Goal: Task Accomplishment & Management: Use online tool/utility

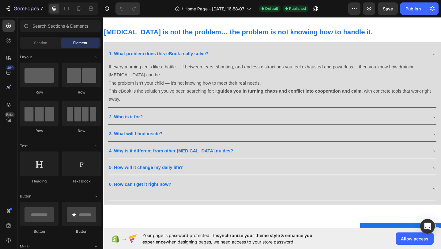
scroll to position [437, 0]
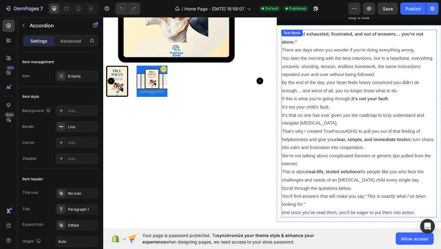
scroll to position [214, 0]
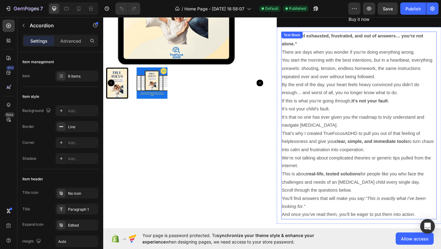
click at [366, 177] on p "We’re not talking about complicated theories or generic tips pulled from the in…" at bounding box center [382, 183] width 168 height 35
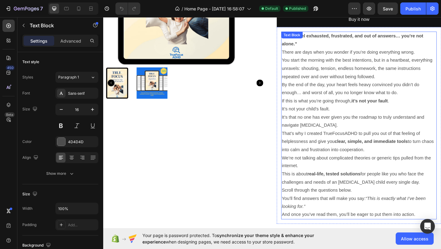
click at [366, 177] on p "We’re not talking about complicated theories or generic tips pulled from the in…" at bounding box center [382, 183] width 168 height 35
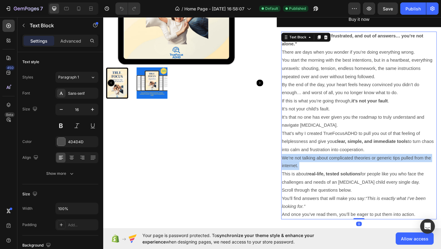
click at [366, 177] on p "We’re not talking about complicated theories or generic tips pulled from the in…" at bounding box center [382, 183] width 168 height 35
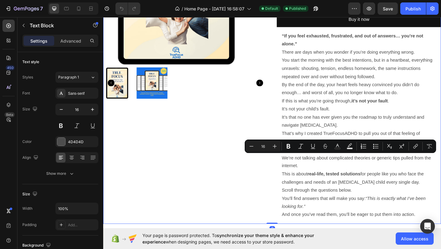
click at [202, 138] on div "Sale 50% off Product Badge Product Images" at bounding box center [192, 57] width 179 height 370
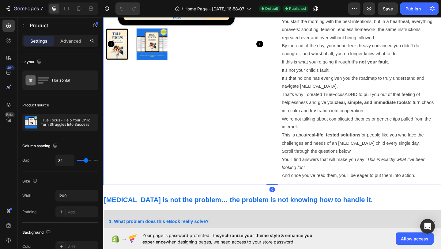
scroll to position [259, 0]
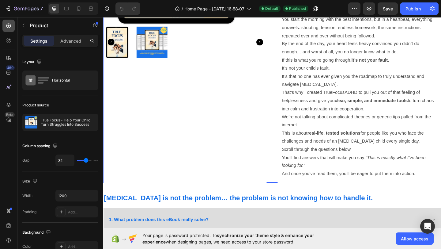
click at [13, 25] on div at bounding box center [8, 26] width 12 height 12
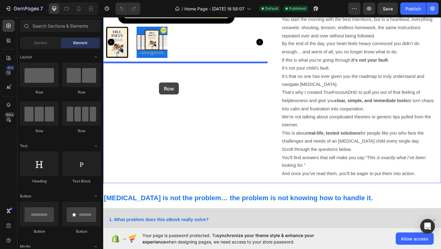
drag, startPoint x: 158, startPoint y: 97, endPoint x: 164, endPoint y: 88, distance: 11.0
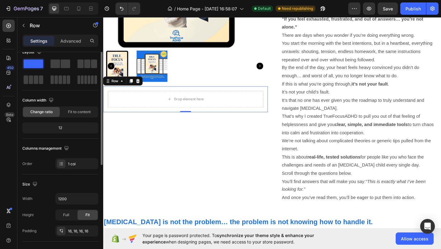
scroll to position [0, 0]
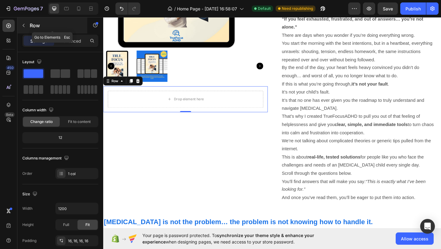
click at [27, 26] on button "button" at bounding box center [24, 26] width 10 height 10
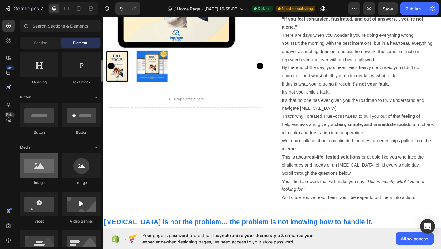
scroll to position [99, 0]
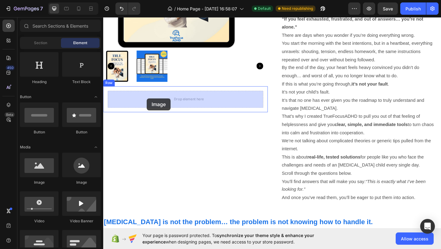
drag, startPoint x: 149, startPoint y: 184, endPoint x: 150, endPoint y: 105, distance: 78.2
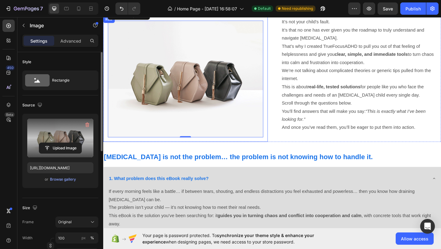
scroll to position [311, 0]
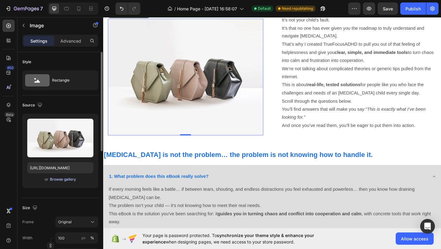
click at [70, 181] on div "Browse gallery" at bounding box center [63, 180] width 26 height 6
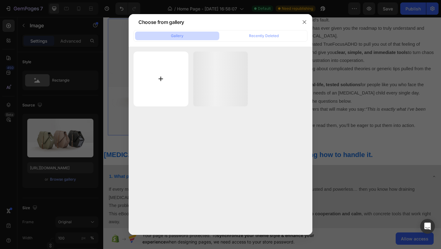
click at [167, 86] on input "file" at bounding box center [161, 79] width 55 height 55
type input "C:\fakepath\MOCKUP.png"
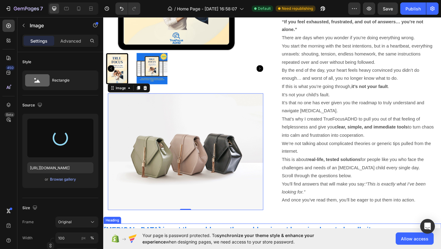
scroll to position [229, 0]
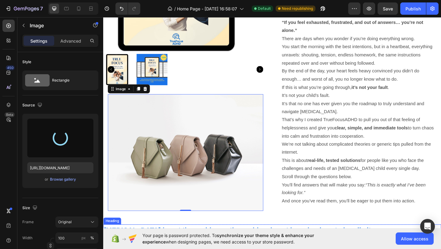
type input "[URL][DOMAIN_NAME]"
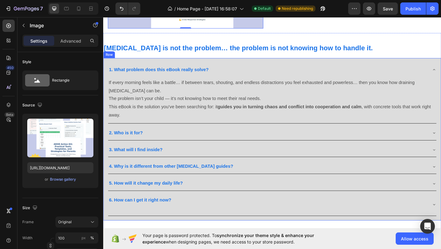
scroll to position [470, 0]
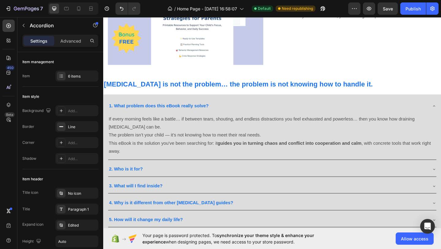
scroll to position [428, 0]
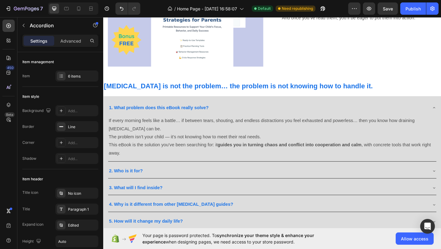
click at [441, 114] on div "1. What problem does this eBook really solve?" at bounding box center [287, 116] width 357 height 16
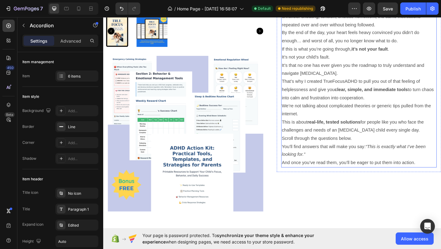
scroll to position [270, 0]
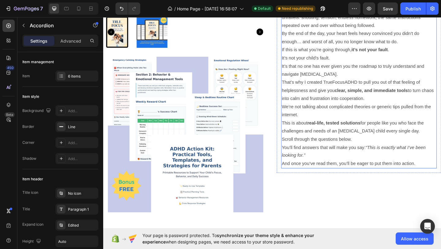
click at [372, 176] on p "Scroll through the questions below. You’ll find answers that will make you say:…" at bounding box center [382, 163] width 168 height 35
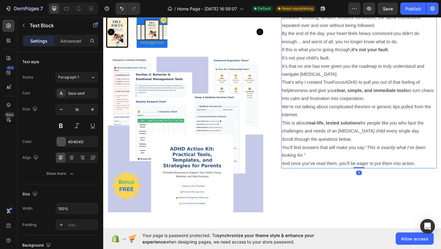
click at [372, 176] on p "Scroll through the questions below. You’ll find answers that will make you say:…" at bounding box center [382, 163] width 168 height 35
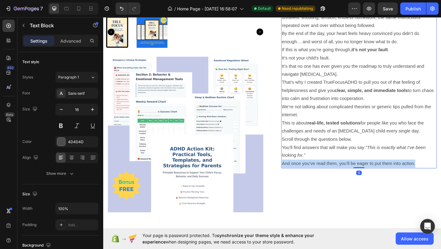
click at [372, 176] on p "Scroll through the questions below. You’ll find answers that will make you say:…" at bounding box center [382, 163] width 168 height 35
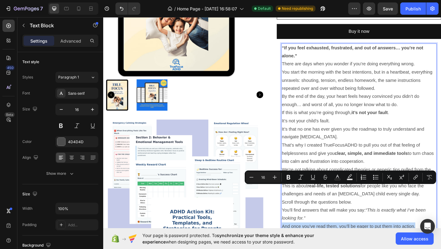
scroll to position [188, 0]
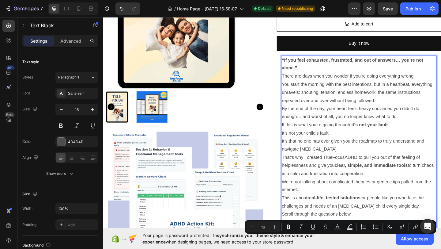
click at [300, 64] on strong "“If you feel exhausted, frustrated, and out of answers… you’re not alone.”" at bounding box center [375, 68] width 154 height 14
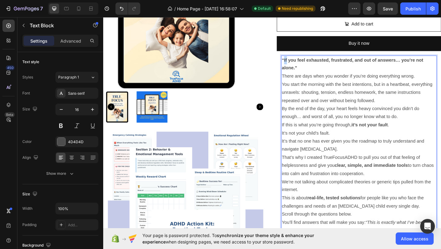
click at [300, 64] on strong "“If you feel exhausted, frustrated, and out of answers… you’re not alone.”" at bounding box center [375, 68] width 154 height 14
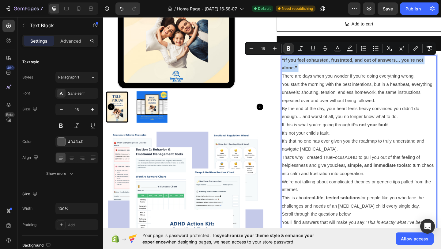
click at [300, 64] on strong "“If you feel exhausted, frustrated, and out of answers… you’re not alone.”" at bounding box center [375, 68] width 154 height 14
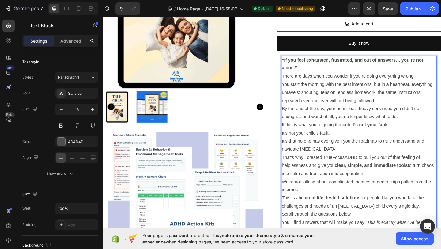
click at [298, 63] on strong "“If you feel exhausted, frustrated, and out of answers… you’re not alone.”" at bounding box center [375, 68] width 154 height 14
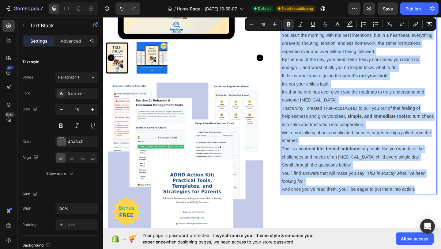
scroll to position [269, 0]
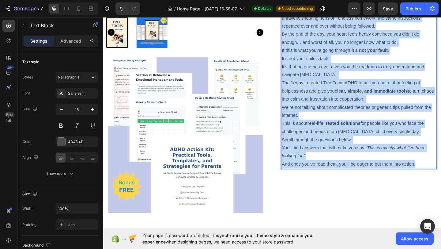
drag, startPoint x: 298, startPoint y: 63, endPoint x: 448, endPoint y: 178, distance: 188.7
click at [441, 178] on div "“If you feel exhausted, frustrated, and out of answers… you’re not alone.” Ther…" at bounding box center [381, 80] width 169 height 204
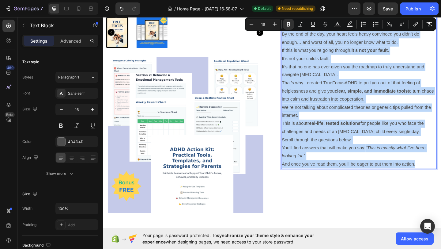
copy div "“Lo ips dolo sitametco, adipiscing, eli sed do eiusmod… tem’in utl etdol.” Magn…"
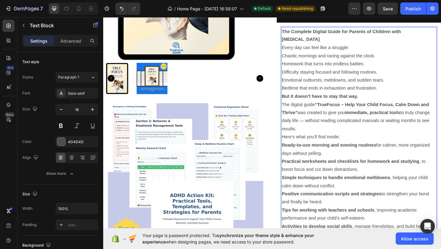
scroll to position [220, 0]
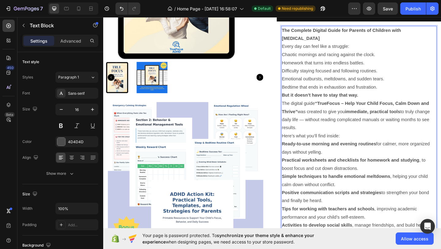
click at [306, 54] on p "Chaotic mornings and racing against the clock." at bounding box center [382, 58] width 168 height 9
click at [310, 89] on p "Bedtime that ends in exhaustion and frustration." at bounding box center [382, 93] width 168 height 9
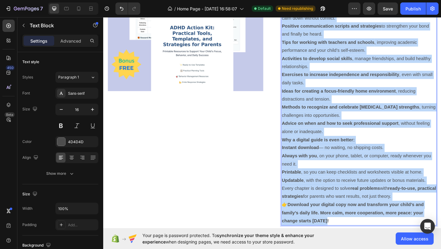
scroll to position [452, 0]
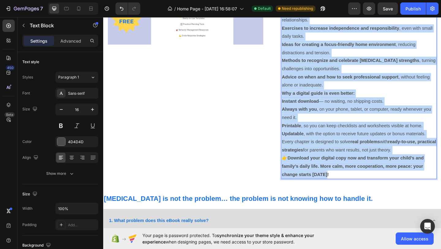
drag, startPoint x: 299, startPoint y: 33, endPoint x: 364, endPoint y: 181, distance: 162.0
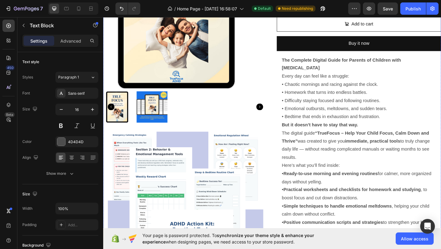
scroll to position [188, 0]
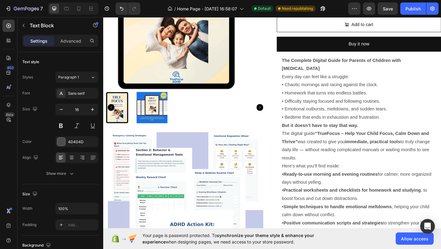
click at [300, 66] on strong "The Complete Digital Guide for Parents of Children with [MEDICAL_DATA]" at bounding box center [363, 69] width 130 height 14
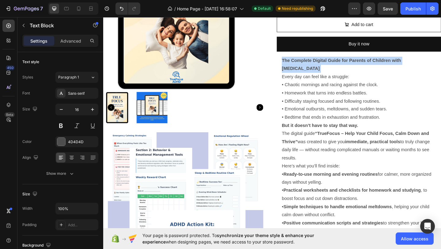
click at [300, 66] on strong "The Complete Digital Guide for Parents of Children with [MEDICAL_DATA]" at bounding box center [363, 69] width 130 height 14
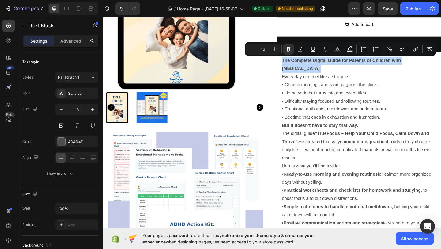
click at [300, 65] on strong "The Complete Digital Guide for Parents of Children with [MEDICAL_DATA]" at bounding box center [363, 69] width 130 height 14
click at [299, 65] on strong "The Complete Digital Guide for Parents of Children with [MEDICAL_DATA]" at bounding box center [363, 69] width 130 height 14
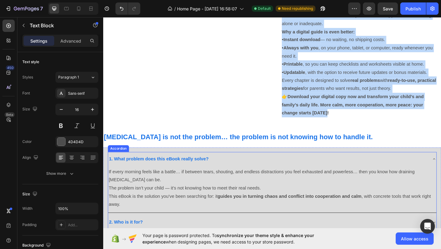
scroll to position [628, 0]
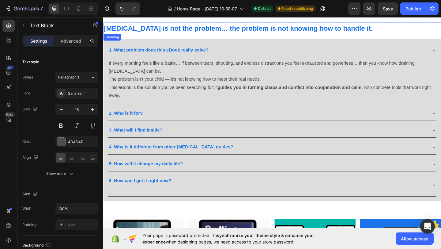
drag, startPoint x: 299, startPoint y: 65, endPoint x: 409, endPoint y: 22, distance: 118.1
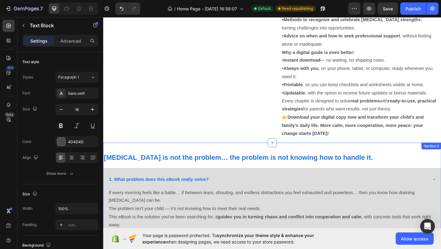
scroll to position [481, 0]
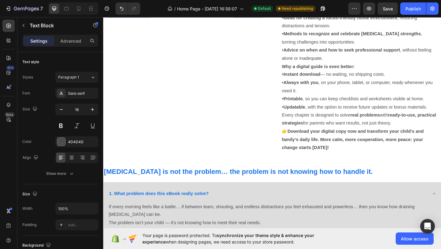
click at [345, 151] on strong "Download your digital copy now and transform your child’s and family’s daily li…" at bounding box center [375, 150] width 155 height 23
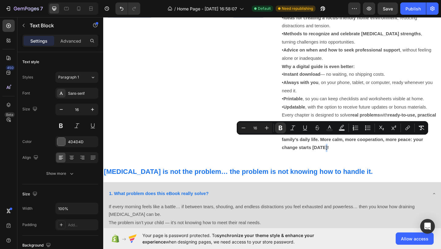
click at [349, 151] on p "👉 Download your digital copy now and transform your child’s and family’s daily …" at bounding box center [382, 150] width 168 height 26
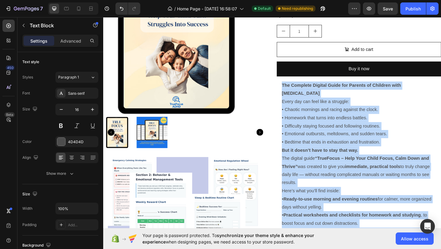
scroll to position [138, 0]
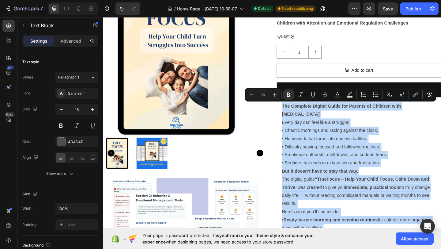
drag, startPoint x: 349, startPoint y: 151, endPoint x: 297, endPoint y: 116, distance: 62.1
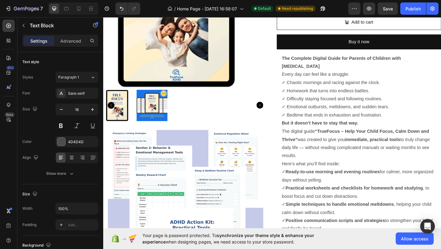
scroll to position [189, 0]
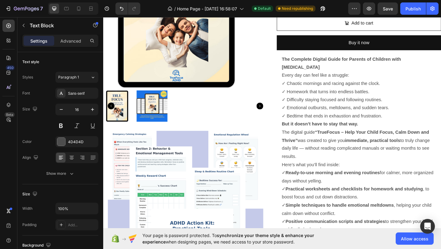
click at [301, 79] on p "Every day can feel like a struggle: ✓ Chaotic mornings and racing against the c…" at bounding box center [382, 102] width 168 height 53
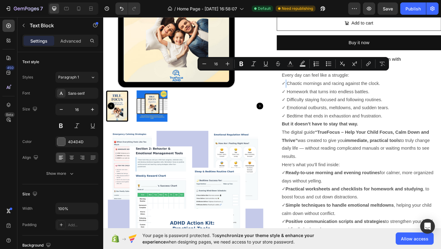
click at [301, 79] on p "Every day can feel like a struggle: ✓ Chaotic mornings and racing against the c…" at bounding box center [382, 102] width 168 height 53
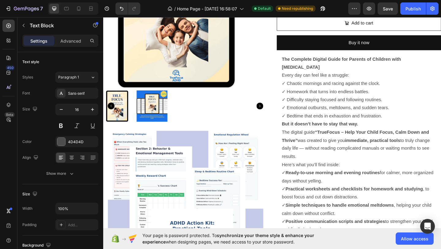
click at [300, 79] on p "Every day can feel like a struggle: ✓ Chaotic mornings and racing against the c…" at bounding box center [382, 102] width 168 height 53
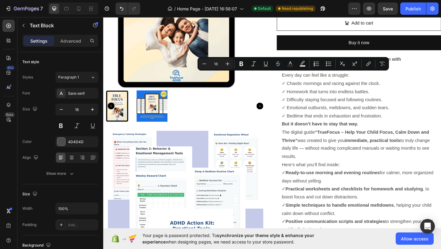
click at [299, 79] on p "Every day can feel like a struggle: ✓ Chaotic mornings and racing against the c…" at bounding box center [382, 102] width 168 height 53
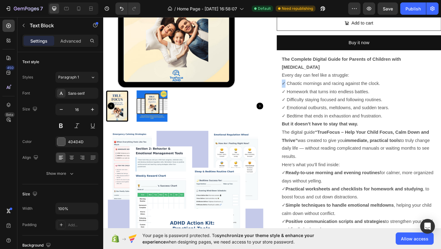
click at [299, 79] on p "Every day can feel like a struggle: ✓ Chaotic mornings and racing against the c…" at bounding box center [382, 102] width 168 height 53
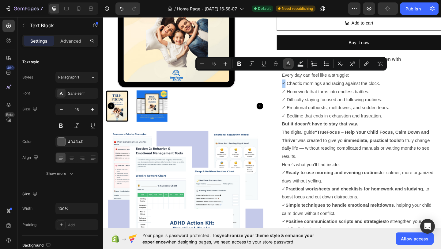
click at [288, 66] on rect "Editor contextual toolbar" at bounding box center [289, 66] width 6 height 2
type input "4D4D4D"
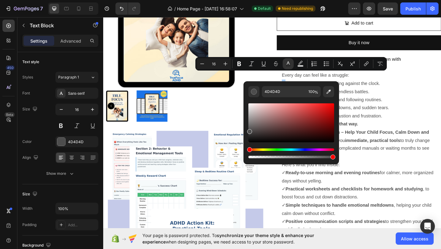
click at [271, 149] on div "Hue" at bounding box center [292, 149] width 86 height 2
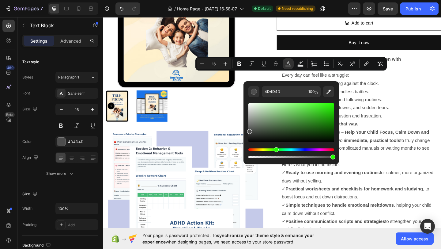
click at [275, 150] on div "Hue" at bounding box center [292, 149] width 86 height 2
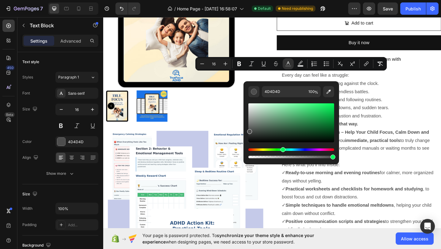
click at [282, 150] on div "Hue" at bounding box center [292, 149] width 86 height 2
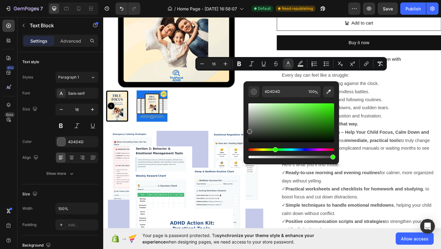
click at [275, 150] on div "Hue" at bounding box center [292, 149] width 86 height 2
drag, startPoint x: 376, startPoint y: 167, endPoint x: 285, endPoint y: 163, distance: 90.5
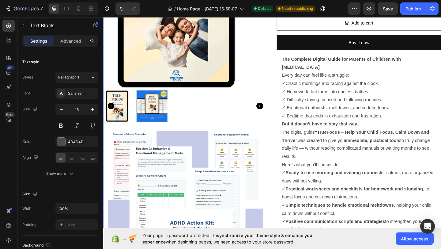
click at [283, 96] on div "Sale 50% off Product Badge Product Images Image Row True Focus - Help Your Chil…" at bounding box center [287, 179] width 368 height 564
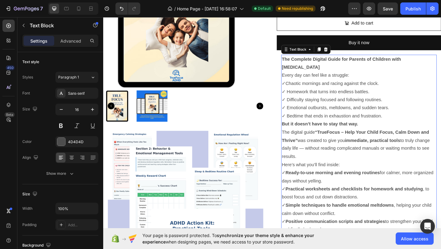
click at [300, 86] on span "✓" at bounding box center [300, 88] width 4 height 5
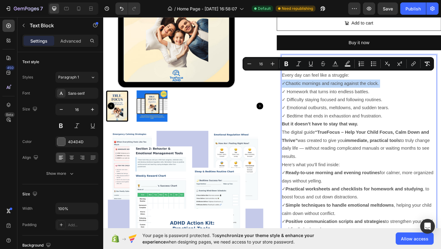
click at [300, 86] on span "✓" at bounding box center [300, 88] width 4 height 5
click at [299, 83] on p "Every day can feel like a struggle: ✓ Chaotic mornings and racing against the c…" at bounding box center [382, 102] width 168 height 53
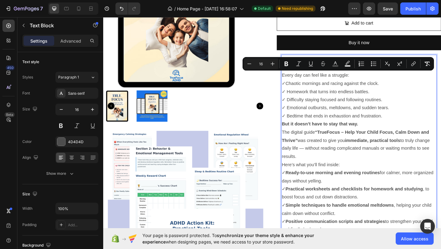
click at [301, 92] on p "Every day can feel like a struggle: ✓ Chaotic mornings and racing against the c…" at bounding box center [382, 102] width 168 height 53
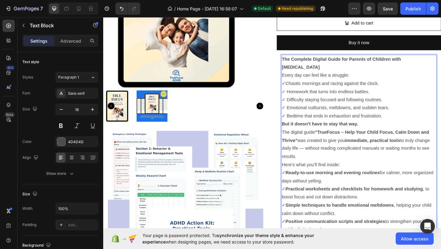
click at [301, 86] on span "✓" at bounding box center [300, 88] width 4 height 5
click at [300, 86] on span "✓" at bounding box center [300, 88] width 4 height 5
click at [298, 86] on span "✓" at bounding box center [300, 88] width 4 height 5
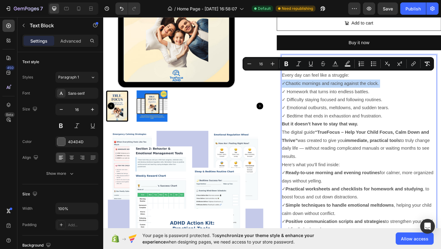
click at [298, 86] on span "✓" at bounding box center [300, 88] width 4 height 5
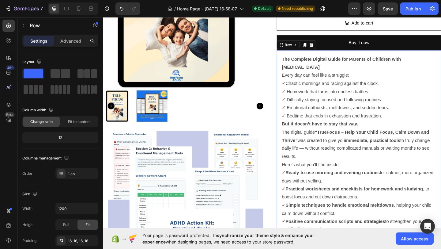
click at [298, 86] on span "✓" at bounding box center [300, 88] width 4 height 5
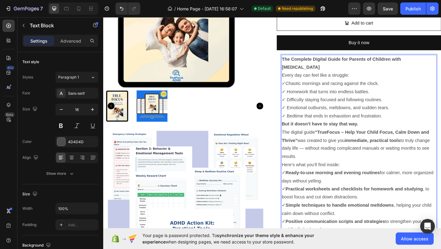
click at [300, 86] on span "✓" at bounding box center [300, 88] width 4 height 5
click at [299, 86] on span "✓" at bounding box center [300, 88] width 4 height 5
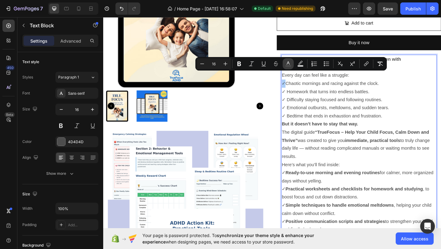
click at [290, 65] on rect "Editor contextual toolbar" at bounding box center [289, 66] width 6 height 2
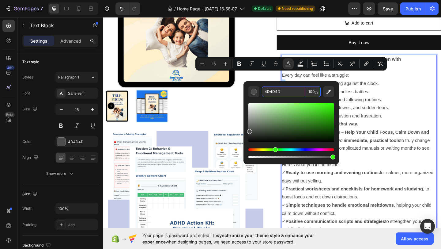
click at [281, 90] on input "4D4D4D" at bounding box center [284, 91] width 44 height 11
paste input "#7BC47F"
type input "7BC47F"
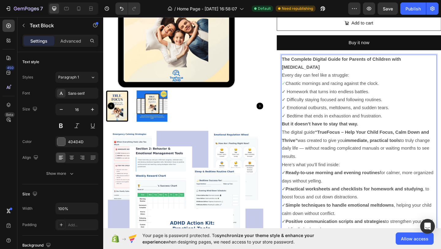
click at [298, 92] on p "Every day can feel like a struggle: ✓ Chaotic mornings and racing against the c…" at bounding box center [382, 102] width 168 height 53
click at [300, 89] on p "Every day can feel like a struggle: ✓ Chaotic mornings and racing against the c…" at bounding box center [382, 102] width 168 height 53
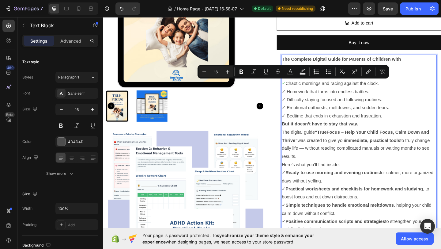
click at [298, 89] on p "Every day can feel like a struggle: ✓ Chaotic mornings and racing against the c…" at bounding box center [382, 102] width 168 height 53
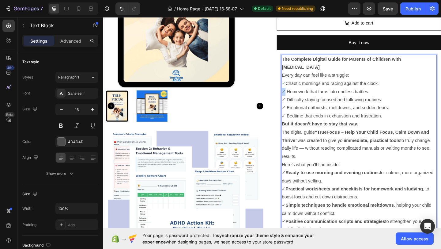
click at [298, 89] on p "Every day can feel like a struggle: ✓ Chaotic mornings and racing against the c…" at bounding box center [382, 102] width 168 height 53
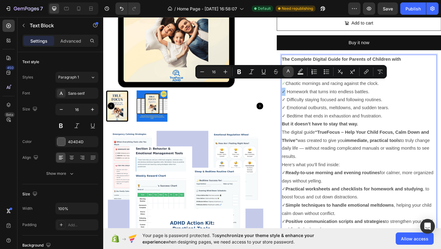
click at [284, 75] on button "color" at bounding box center [288, 71] width 11 height 11
type input "4D4D4D"
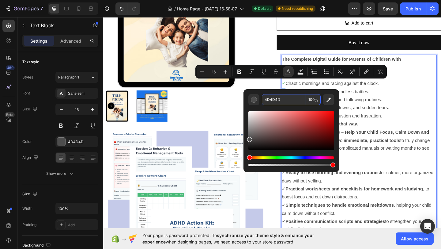
click at [280, 98] on input "4D4D4D" at bounding box center [284, 99] width 44 height 11
paste input "#7BC47F"
type input "7BC47F"
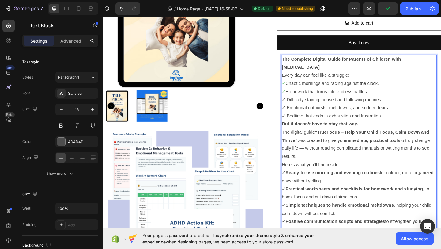
click at [299, 96] on p "Every day can feel like a struggle: ✓ Chaotic mornings and racing against the c…" at bounding box center [382, 102] width 168 height 53
click at [299, 97] on p "Every day can feel like a struggle: ✓ Chaotic mornings and racing against the c…" at bounding box center [382, 102] width 168 height 53
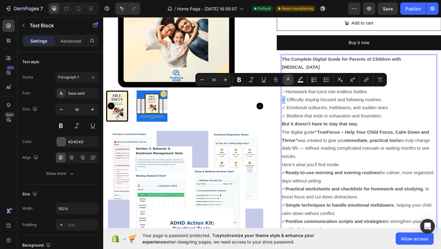
click at [290, 82] on icon "Editor contextual toolbar" at bounding box center [288, 80] width 6 height 6
type input "4D4D4D"
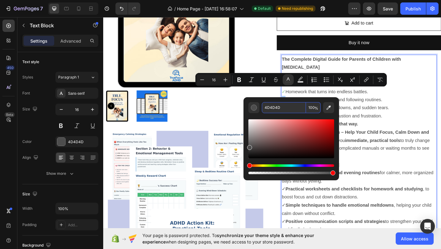
click at [284, 103] on input "4D4D4D" at bounding box center [284, 107] width 44 height 11
paste input "#7BC47F"
type input "7BC47F"
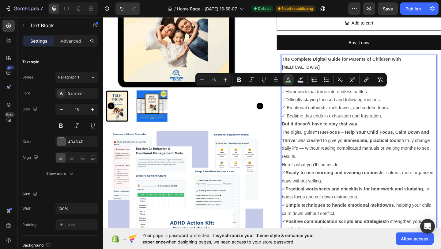
click at [299, 104] on p "Every day can feel like a struggle: ✓ Chaotic mornings and racing against the c…" at bounding box center [382, 102] width 168 height 53
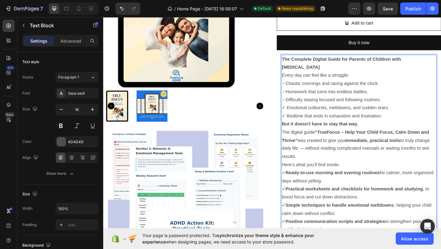
click at [299, 105] on p "Every day can feel like a struggle: ✓ Chaotic mornings and racing against the c…" at bounding box center [382, 102] width 168 height 53
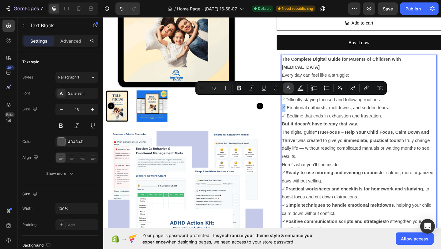
click at [291, 88] on icon "Editor contextual toolbar" at bounding box center [288, 88] width 6 height 6
type input "4D4D4D"
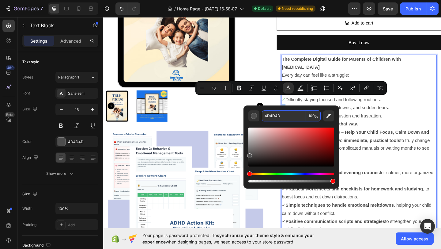
click at [283, 115] on input "4D4D4D" at bounding box center [284, 115] width 44 height 11
paste input "#7BC47F"
type input "7BC47F"
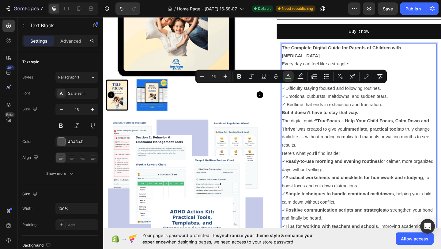
scroll to position [202, 0]
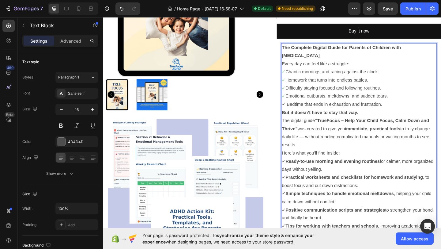
click at [300, 103] on p "Every day can feel like a struggle: ✓ Chaotic mornings and racing against the c…" at bounding box center [382, 89] width 168 height 53
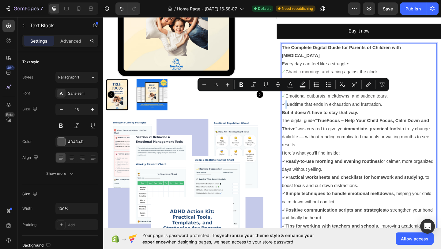
click at [300, 103] on p "Every day can feel like a struggle: ✓ Chaotic mornings and racing against the c…" at bounding box center [382, 89] width 168 height 53
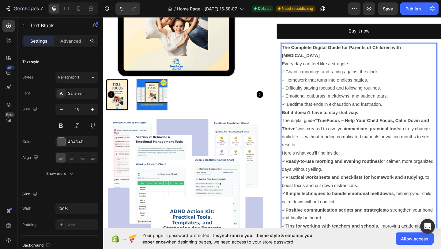
click at [299, 103] on p "Every day can feel like a struggle: ✓ Chaotic mornings and racing against the c…" at bounding box center [382, 89] width 168 height 53
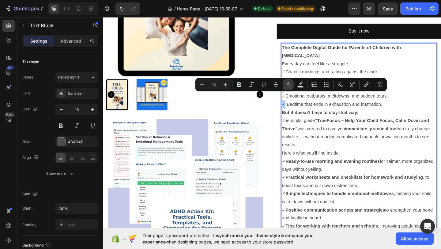
click at [285, 84] on button "color" at bounding box center [288, 84] width 11 height 11
type input "4D4D4D"
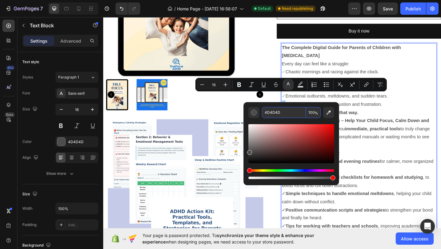
click at [283, 111] on input "4D4D4D" at bounding box center [284, 112] width 44 height 11
paste input "#7BC47F"
type input "7BC47F"
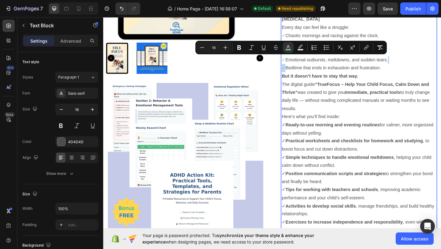
scroll to position [242, 0]
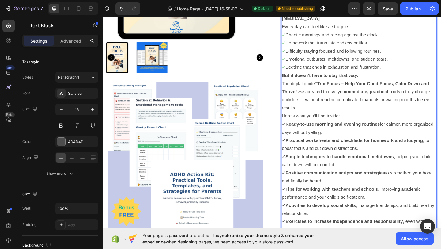
click at [299, 124] on p "Here’s what you’ll find inside: ✓ Ready-to-use morning and evening routines for…" at bounding box center [382, 212] width 168 height 185
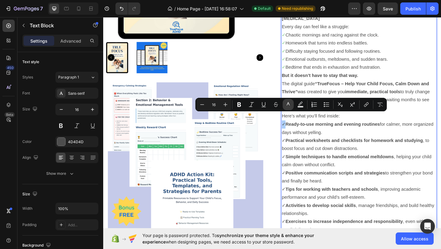
click at [288, 102] on icon "Editor contextual toolbar" at bounding box center [288, 104] width 6 height 6
type input "4D4D4D"
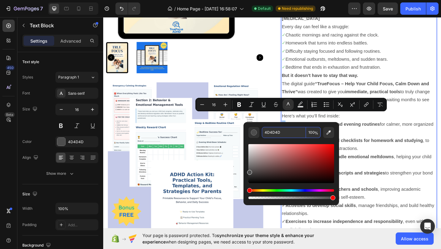
click at [281, 136] on input "4D4D4D" at bounding box center [284, 132] width 44 height 11
click at [282, 136] on input "4D4D4D" at bounding box center [284, 132] width 44 height 11
paste input "#7BC47F"
type input "7BC47F"
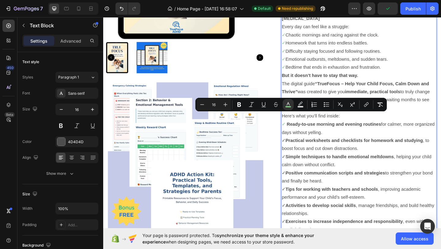
click at [326, 151] on p "Here’s what you’ll find inside: ✓ Ready-to-use morning and evening routines for…" at bounding box center [382, 212] width 168 height 185
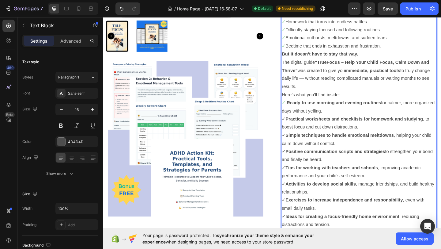
scroll to position [266, 0]
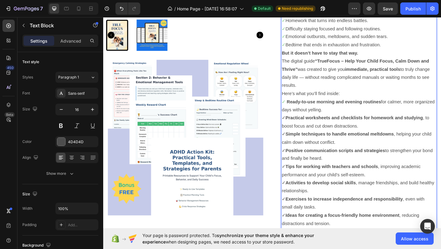
click at [300, 118] on p "Here’s what you’ll find inside: ✓ Ready-to-use morning and evening routines for…" at bounding box center [382, 188] width 168 height 185
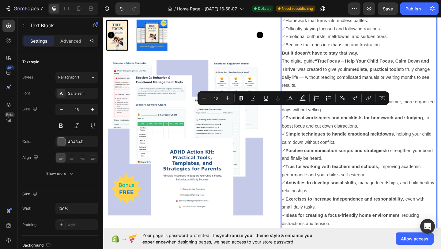
click at [300, 118] on p "Here’s what you’ll find inside: ✓ Ready-to-use morning and evening routines for…" at bounding box center [382, 188] width 168 height 185
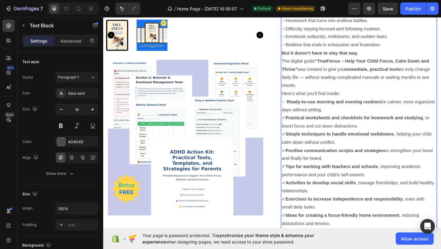
click at [300, 118] on p "Here’s what you’ll find inside: ✓ Ready-to-use morning and evening routines for…" at bounding box center [382, 188] width 168 height 185
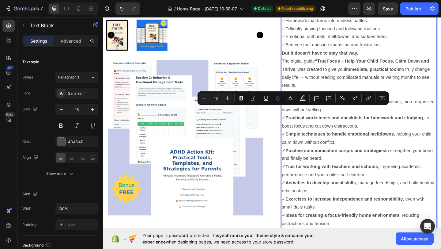
click at [300, 118] on p "Here’s what you’ll find inside: ✓ Ready-to-use morning and evening routines for…" at bounding box center [382, 188] width 168 height 185
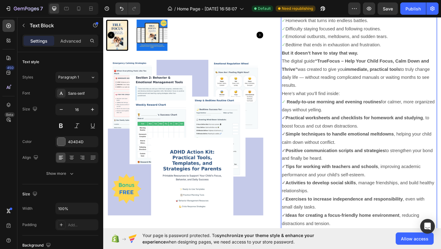
click at [300, 118] on p "Here’s what you’ll find inside: ✓ Ready-to-use morning and evening routines for…" at bounding box center [382, 188] width 168 height 185
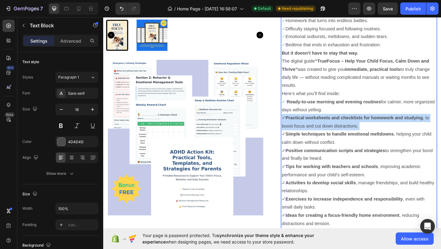
click at [299, 118] on p "Here’s what you’ll find inside: ✓ Ready-to-use morning and evening routines for…" at bounding box center [382, 188] width 168 height 185
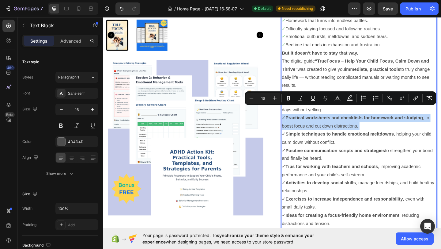
click at [299, 118] on p "Here’s what you’ll find inside: ✓ Ready-to-use morning and evening routines for…" at bounding box center [382, 188] width 168 height 185
click at [309, 130] on p "Here’s what you’ll find inside: ✓ Ready-to-use morning and evening routines for…" at bounding box center [382, 188] width 168 height 185
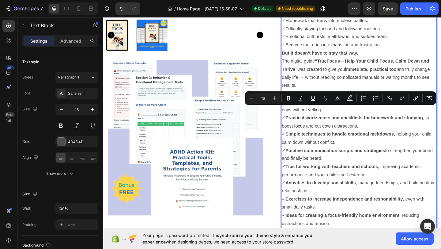
click at [312, 141] on p "Here’s what you’ll find inside: ✓ Ready-to-use morning and evening routines for…" at bounding box center [382, 188] width 168 height 185
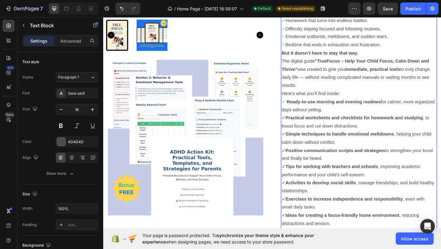
click at [298, 114] on p "Here’s what you’ll find inside: ✓ Ready-to-use morning and evening routines for…" at bounding box center [382, 188] width 168 height 185
click at [299, 115] on p "Here’s what you’ll find inside: ✓ Ready-to-use morning and evening routines for…" at bounding box center [382, 188] width 168 height 185
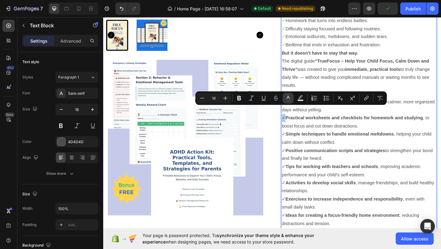
click at [290, 98] on icon "Editor contextual toolbar" at bounding box center [288, 97] width 3 height 3
type input "4D4D4D"
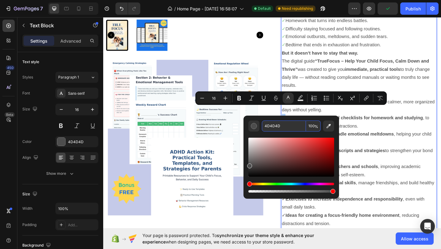
click at [284, 127] on input "4D4D4D" at bounding box center [284, 125] width 44 height 11
paste input "#7BC47F"
type input "7BC47F"
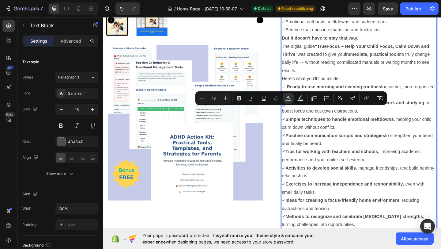
scroll to position [291, 0]
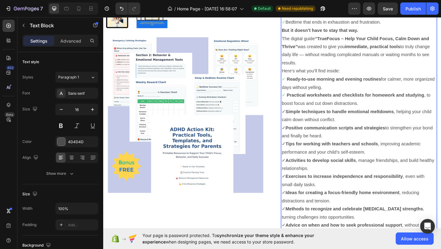
click at [301, 110] on p "Here’s what you’ll find inside: ✓ Ready-to-use morning and evening routines for…" at bounding box center [382, 163] width 168 height 185
click at [300, 110] on p "Here’s what you’ll find inside: ✓ Ready-to-use morning and evening routines for…" at bounding box center [382, 163] width 168 height 185
click at [298, 110] on p "Here’s what you’ll find inside: ✓ Ready-to-use morning and evening routines for…" at bounding box center [382, 163] width 168 height 185
click at [297, 110] on div "The Complete Digital Guide for Parents of Children with [MEDICAL_DATA] Every da…" at bounding box center [381, 155] width 169 height 399
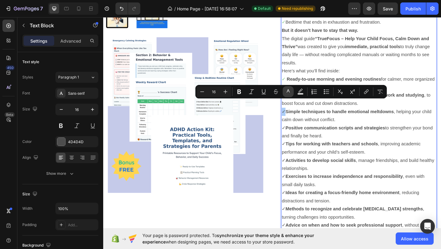
click at [289, 93] on rect "Editor contextual toolbar" at bounding box center [289, 94] width 6 height 2
type input "4D4D4D"
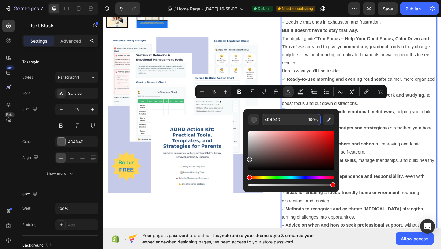
click at [281, 121] on input "4D4D4D" at bounding box center [284, 119] width 44 height 11
paste input "#7BC47F"
type input "7BC47F"
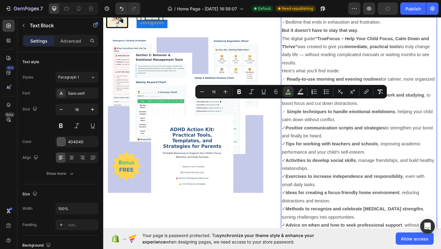
click at [300, 127] on p "Here’s what you’ll find inside: ✓ Ready-to-use morning and evening routines for…" at bounding box center [382, 163] width 168 height 185
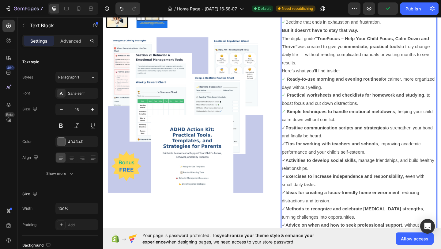
click at [300, 127] on p "Here’s what you’ll find inside: ✓ Ready-to-use morning and evening routines for…" at bounding box center [382, 163] width 168 height 185
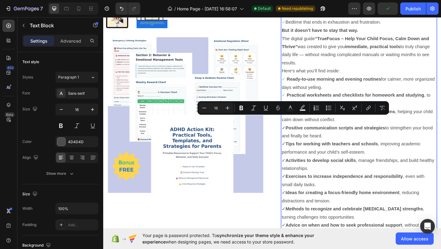
click at [298, 127] on p "Here’s what you’ll find inside: ✓ Ready-to-use morning and evening routines for…" at bounding box center [382, 163] width 168 height 185
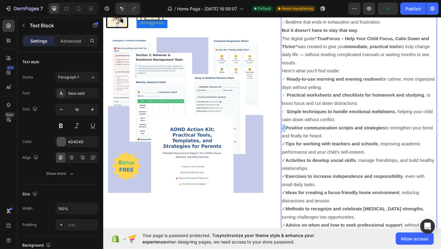
click at [298, 127] on p "Here’s what you’ll find inside: ✓ Ready-to-use morning and evening routines for…" at bounding box center [382, 163] width 168 height 185
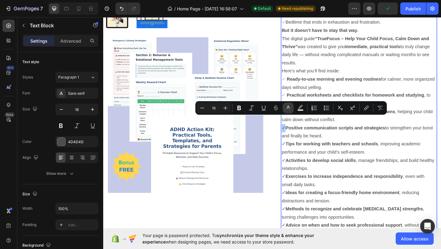
click at [285, 109] on icon "Editor contextual toolbar" at bounding box center [288, 108] width 6 height 6
type input "4D4D4D"
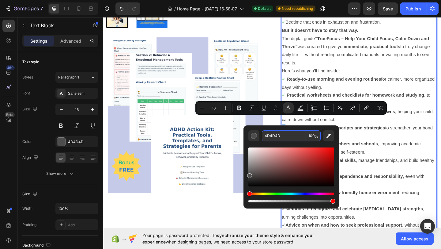
click at [276, 139] on input "4D4D4D" at bounding box center [284, 135] width 44 height 11
paste input "#7BC47F"
type input "7BC47F"
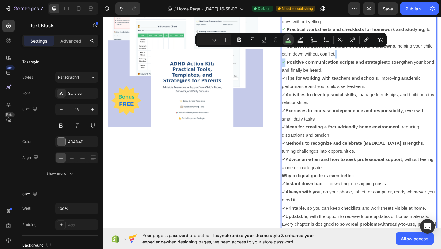
scroll to position [365, 0]
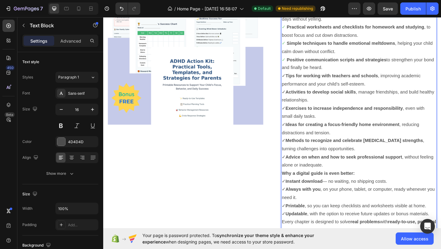
click at [300, 72] on p "Here’s what you’ll find inside: ✓ Ready-to-use morning and evening routines for…" at bounding box center [382, 89] width 168 height 185
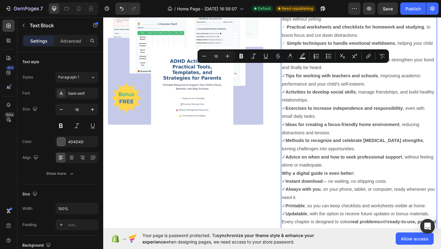
click at [300, 72] on p "Here’s what you’ll find inside: ✓ Ready-to-use morning and evening routines for…" at bounding box center [382, 89] width 168 height 185
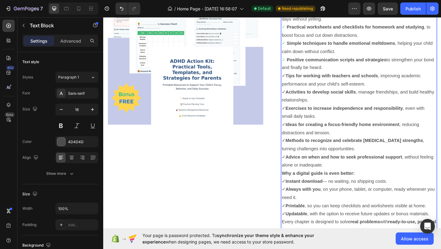
click at [300, 72] on p "Here’s what you’ll find inside: ✓ Ready-to-use morning and evening routines for…" at bounding box center [382, 89] width 168 height 185
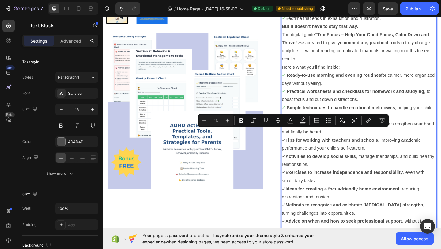
scroll to position [300, 0]
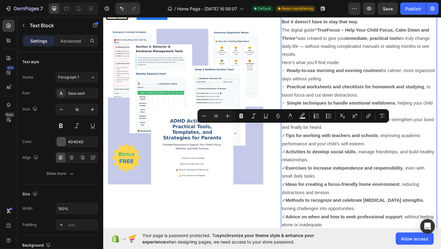
click at [327, 161] on strong "Activities to develop social skills" at bounding box center [340, 163] width 77 height 5
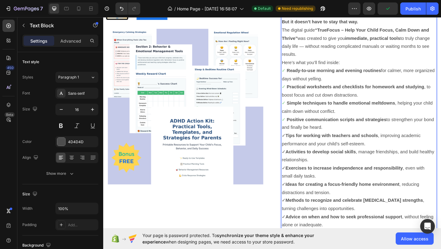
click at [299, 136] on p "Here’s what you’ll find inside: ✓ Ready-to-use morning and evening routines for…" at bounding box center [382, 154] width 168 height 185
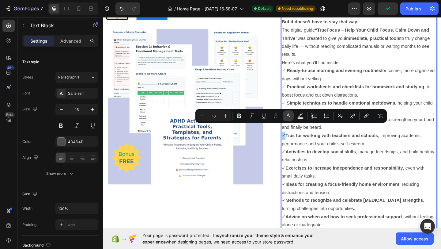
click at [292, 114] on button "color" at bounding box center [288, 115] width 11 height 11
type input "4D4D4D"
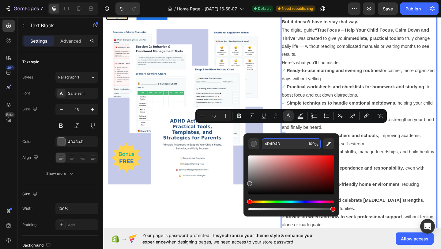
click at [275, 146] on input "4D4D4D" at bounding box center [284, 143] width 44 height 11
click at [276, 145] on input "4D4D4D" at bounding box center [284, 143] width 44 height 11
paste input "#7BC47F"
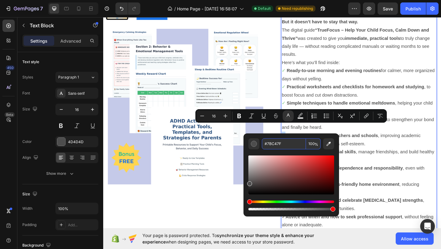
type input "7BC47F"
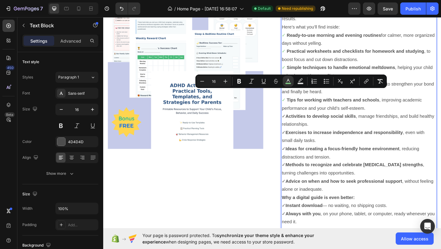
scroll to position [339, 0]
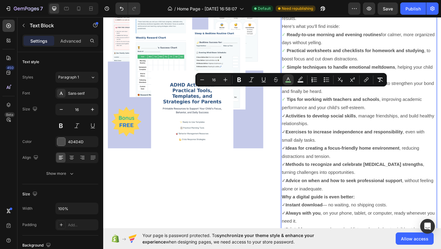
click at [299, 116] on p "Here’s what you’ll find inside: ✓ Ready-to-use morning and evening routines for…" at bounding box center [382, 115] width 168 height 185
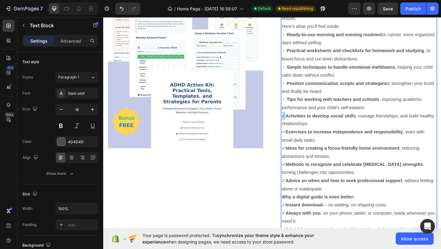
click at [299, 116] on p "Here’s what you’ll find inside: ✓ Ready-to-use morning and evening routines for…" at bounding box center [382, 115] width 168 height 185
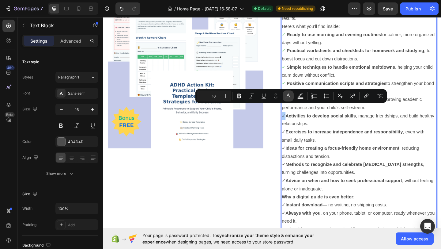
click at [288, 100] on button "color" at bounding box center [288, 95] width 11 height 11
type input "4D4D4D"
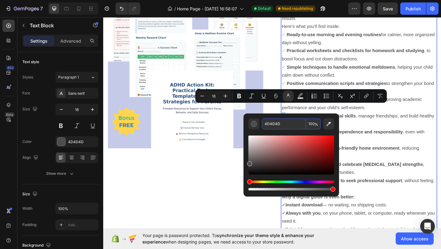
click at [280, 121] on input "4D4D4D" at bounding box center [284, 123] width 44 height 11
paste input "#7BC47F"
type input "7BC47F"
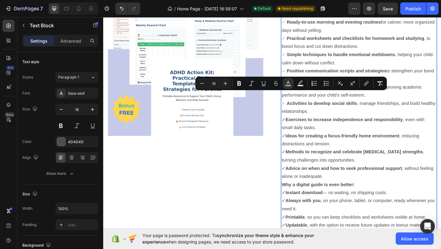
scroll to position [353, 0]
click at [297, 117] on div "The Complete Digital Guide for Parents of Children with [MEDICAL_DATA] Every da…" at bounding box center [381, 93] width 169 height 399
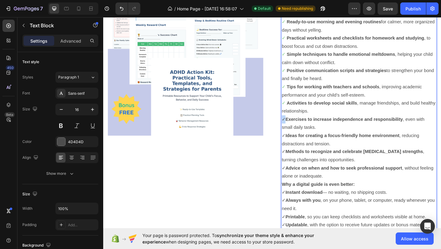
click at [297, 117] on div "The Complete Digital Guide for Parents of Children with [MEDICAL_DATA] Every da…" at bounding box center [381, 93] width 169 height 399
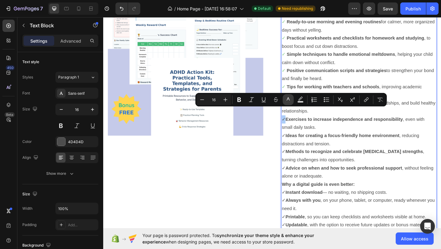
click at [288, 100] on icon "Editor contextual toolbar" at bounding box center [288, 100] width 6 height 6
type input "4D4D4D"
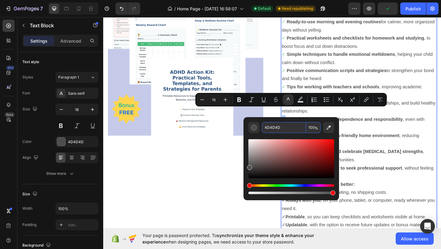
click at [280, 126] on input "4D4D4D" at bounding box center [284, 127] width 44 height 11
paste input "#7BC47F"
type input "7BC47F"
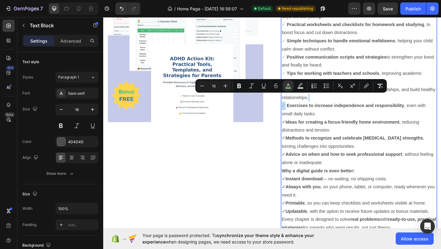
scroll to position [370, 0]
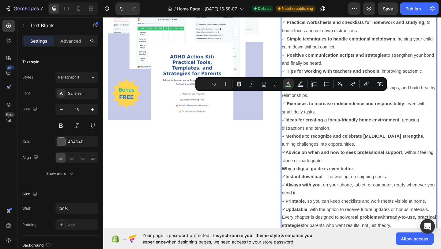
click at [301, 120] on p "Here’s what you’ll find inside: ✓ Ready-to-use morning and evening routines for…" at bounding box center [382, 84] width 168 height 185
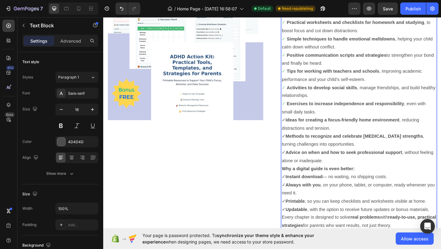
click at [301, 120] on p "Here’s what you’ll find inside: ✓ Ready-to-use morning and evening routines for…" at bounding box center [382, 84] width 168 height 185
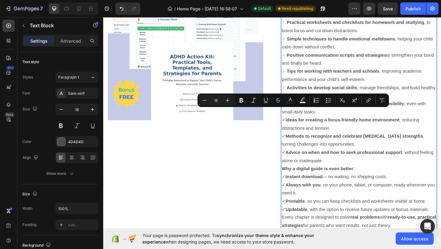
click at [300, 120] on p "Here’s what you’ll find inside: ✓ Ready-to-use morning and evening routines for…" at bounding box center [382, 84] width 168 height 185
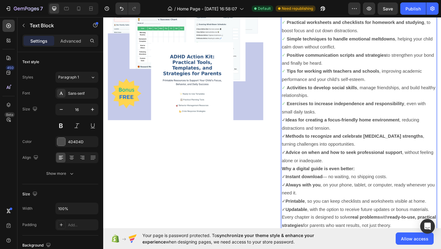
click at [300, 120] on p "Here’s what you’ll find inside: ✓ Ready-to-use morning and evening routines for…" at bounding box center [382, 84] width 168 height 185
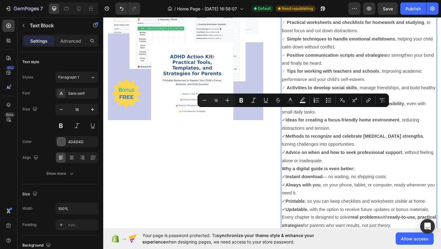
click at [298, 119] on p "Here’s what you’ll find inside: ✓ Ready-to-use morning and evening routines for…" at bounding box center [382, 84] width 168 height 185
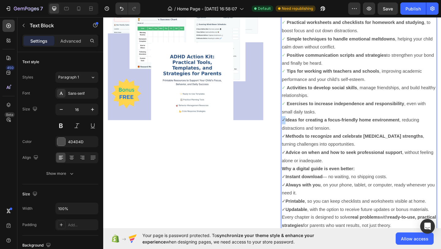
click at [298, 119] on p "Here’s what you’ll find inside: ✓ Ready-to-use morning and evening routines for…" at bounding box center [382, 84] width 168 height 185
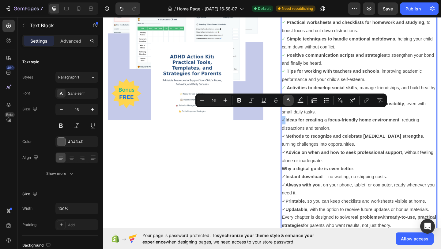
click at [289, 104] on button "color" at bounding box center [288, 100] width 11 height 11
type input "4D4D4D"
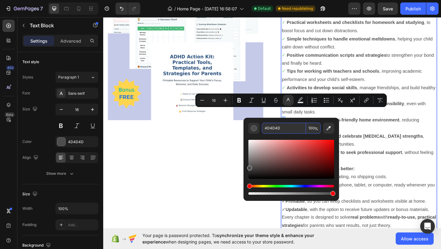
click at [276, 131] on input "4D4D4D" at bounding box center [284, 128] width 44 height 11
paste input "#7BC47F"
type input "7BC47F"
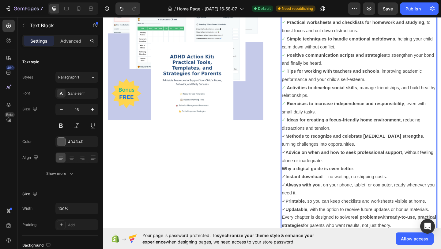
click at [298, 136] on p "Here’s what you’ll find inside: ✓ Ready-to-use morning and evening routines for…" at bounding box center [382, 84] width 168 height 185
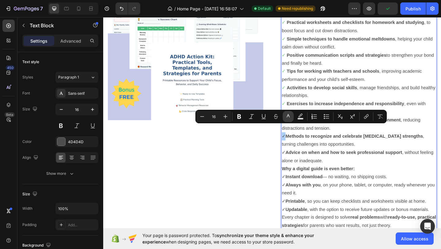
click at [287, 118] on icon "Editor contextual toolbar" at bounding box center [288, 116] width 6 height 6
type input "4D4D4D"
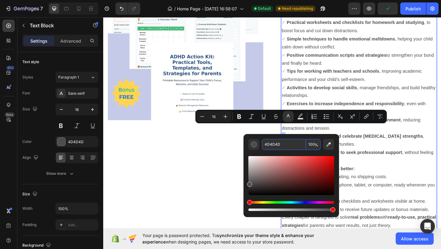
click at [284, 142] on input "4D4D4D" at bounding box center [284, 144] width 44 height 11
paste input "#7BC47F"
type input "7BC47F"
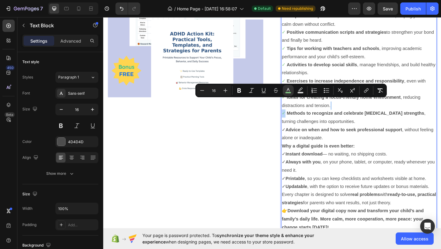
scroll to position [398, 0]
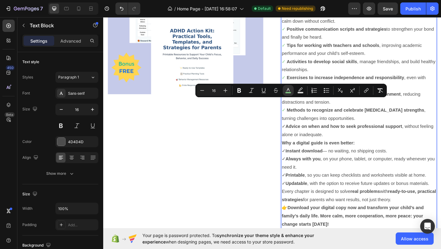
click at [299, 127] on p "Here’s what you’ll find inside: ✓ Ready-to-use morning and evening routines for…" at bounding box center [382, 56] width 168 height 185
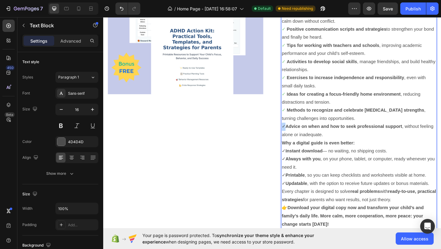
click at [299, 127] on p "Here’s what you’ll find inside: ✓ Ready-to-use morning and evening routines for…" at bounding box center [382, 56] width 168 height 185
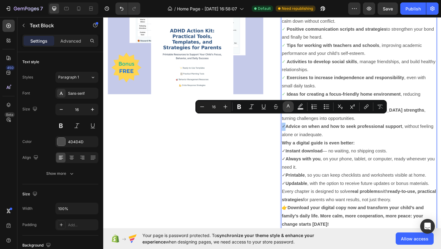
click at [289, 106] on icon "Editor contextual toolbar" at bounding box center [288, 107] width 6 height 6
type input "4D4D4D"
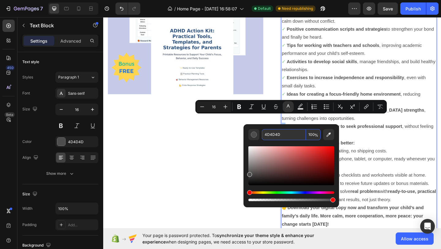
click at [284, 133] on input "4D4D4D" at bounding box center [284, 134] width 44 height 11
paste input "#7BC47F"
type input "7BC47F"
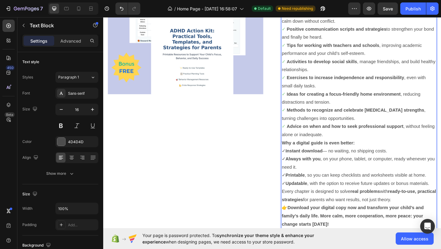
click at [300, 155] on p "Why a digital guide is even better: ✓ Instant download — no waiting, no shippin…" at bounding box center [382, 176] width 168 height 53
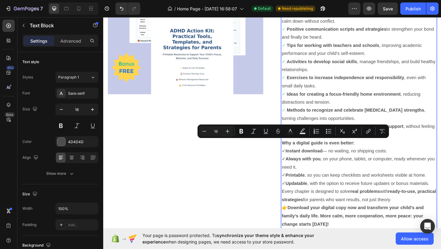
click at [300, 154] on p "Why a digital guide is even better: ✓ Instant download — no waiting, no shippin…" at bounding box center [382, 176] width 168 height 53
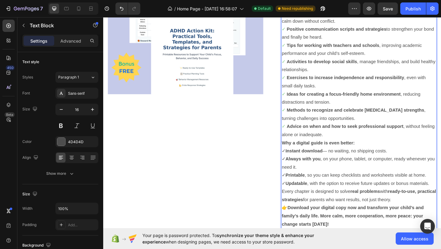
click at [300, 154] on p "Why a digital guide is even better: ✓ Instant download — no waiting, no shippin…" at bounding box center [382, 176] width 168 height 53
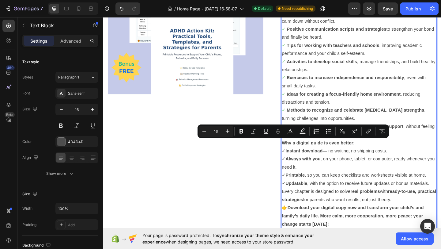
click at [299, 153] on p "Why a digital guide is even better: ✓ Instant download — no waiting, no shippin…" at bounding box center [382, 176] width 168 height 53
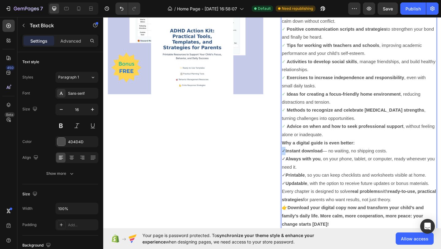
click at [299, 153] on p "Why a digital guide is even better: ✓ Instant download — no waiting, no shippin…" at bounding box center [382, 176] width 168 height 53
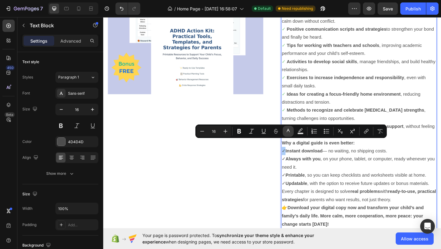
click at [287, 129] on icon "Editor contextual toolbar" at bounding box center [288, 131] width 6 height 6
type input "4D4D4D"
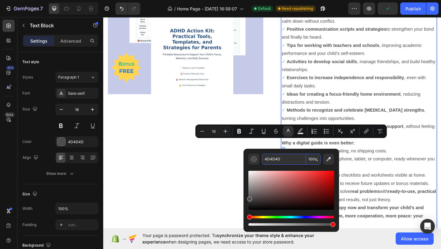
click at [279, 155] on input "4D4D4D" at bounding box center [284, 159] width 44 height 11
paste input "#7BC47F"
type input "7BC47F"
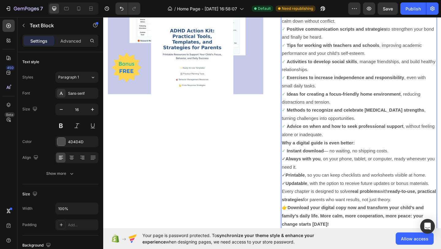
click at [300, 163] on p "Why a digital guide is even better: ✓ Instant download — no waiting, no shippin…" at bounding box center [382, 176] width 168 height 53
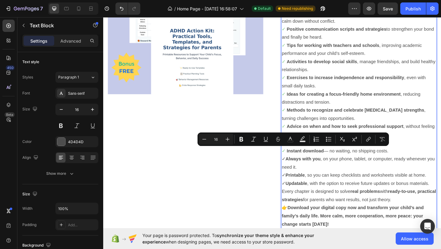
click at [300, 162] on p "Why a digital guide is even better: ✓ Instant download — no waiting, no shippin…" at bounding box center [382, 176] width 168 height 53
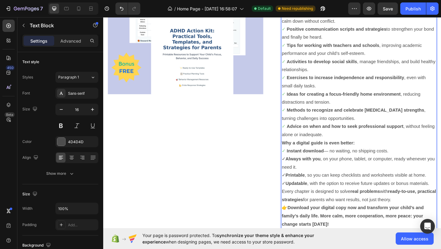
click at [300, 162] on p "Why a digital guide is even better: ✓ Instant download — no waiting, no shippin…" at bounding box center [382, 176] width 168 height 53
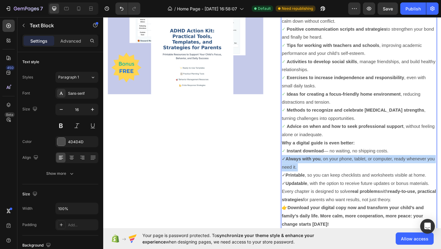
click at [300, 162] on p "Why a digital guide is even better: ✓ Instant download — no waiting, no shippin…" at bounding box center [382, 176] width 168 height 53
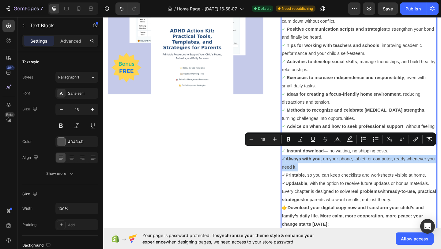
click at [300, 162] on p "Why a digital guide is even better: ✓ Instant download — no waiting, no shippin…" at bounding box center [382, 176] width 168 height 53
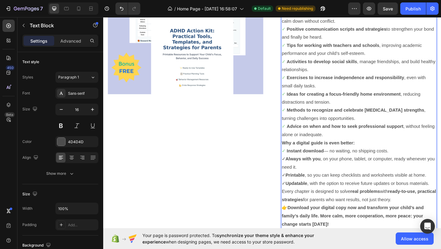
click at [299, 164] on p "Why a digital guide is even better: ✓ Instant download — no waiting, no shippin…" at bounding box center [382, 176] width 168 height 53
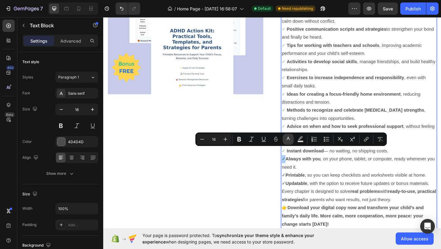
click at [290, 136] on button "color" at bounding box center [288, 139] width 11 height 11
type input "4D4D4D"
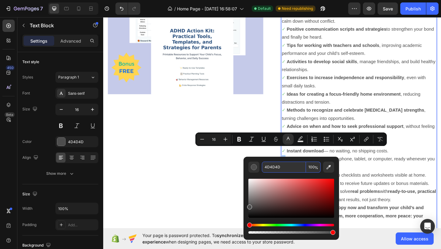
click at [276, 167] on input "4D4D4D" at bounding box center [284, 167] width 44 height 11
paste input "#7BC47F"
type input "7BC47F"
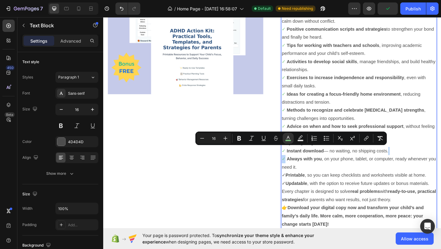
scroll to position [411, 0]
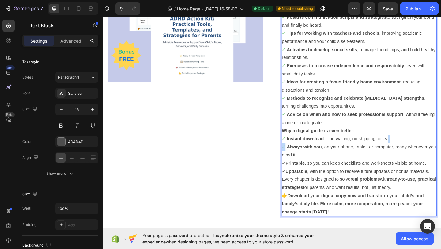
click at [299, 166] on p "Why a digital guide is even better: ✓ Instant download — no waiting, no shippin…" at bounding box center [382, 162] width 168 height 53
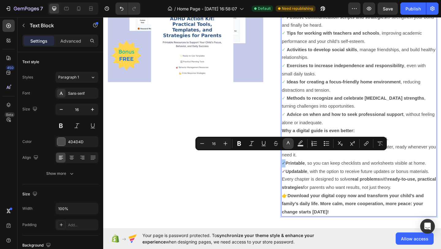
click at [287, 145] on rect "Editor contextual toolbar" at bounding box center [289, 146] width 6 height 2
type input "4D4D4D"
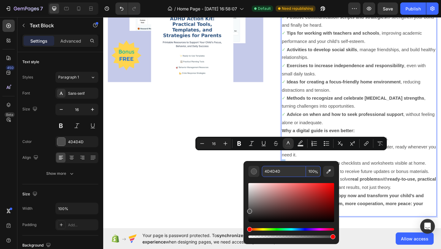
click at [284, 169] on input "4D4D4D" at bounding box center [284, 171] width 44 height 11
paste input "#7BC47F"
type input "7BC47F"
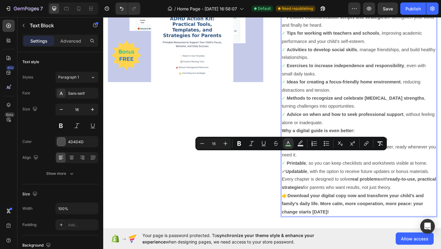
click at [299, 175] on p "Why a digital guide is even better: ✓ Instant download — no waiting, no shippin…" at bounding box center [382, 162] width 168 height 53
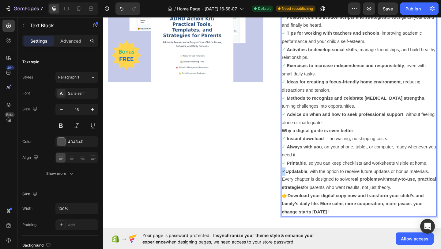
click at [299, 175] on p "Why a digital guide is even better: ✓ Instant download — no waiting, no shippin…" at bounding box center [382, 162] width 168 height 53
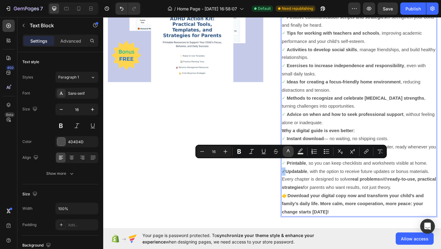
click at [288, 152] on icon "Editor contextual toolbar" at bounding box center [288, 151] width 6 height 6
type input "4D4D4D"
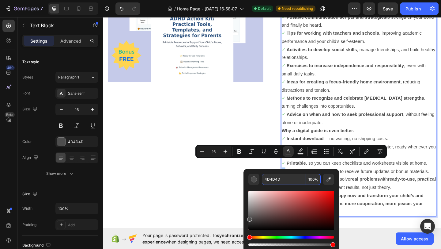
click at [279, 178] on input "4D4D4D" at bounding box center [284, 179] width 44 height 11
paste input "#7BC47F"
type input "7BC47F"
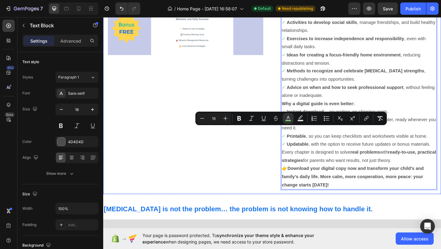
scroll to position [448, 0]
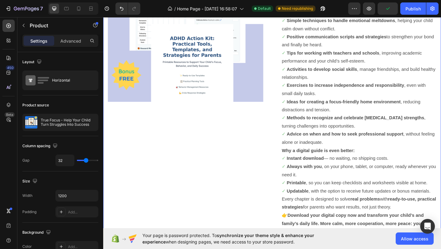
scroll to position [390, 0]
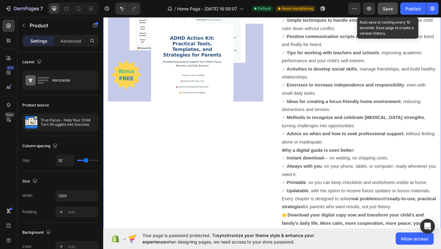
click at [391, 5] on button "Save" at bounding box center [388, 8] width 20 height 12
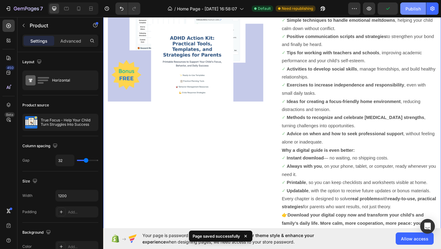
click at [409, 5] on button "Publish" at bounding box center [414, 8] width 26 height 12
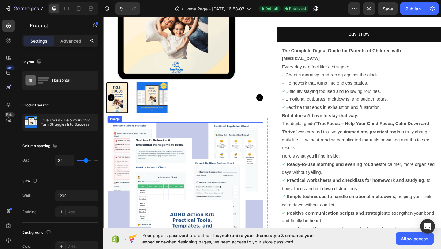
scroll to position [204, 0]
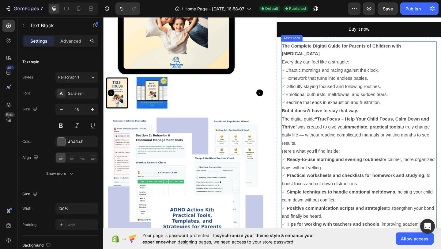
click at [410, 100] on p "Every day can feel like a struggle: ✓ Chaotic mornings and racing against the c…" at bounding box center [382, 88] width 168 height 53
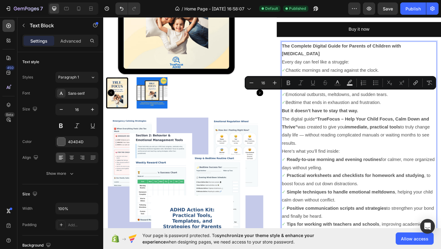
click at [409, 101] on p "Every day can feel like a struggle: ✓ Chaotic mornings and racing against the c…" at bounding box center [382, 88] width 168 height 53
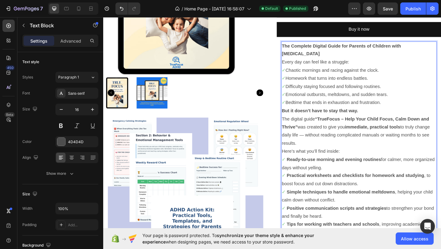
click at [409, 101] on p "Every day can feel like a struggle: ✓ Chaotic mornings and racing against the c…" at bounding box center [382, 88] width 168 height 53
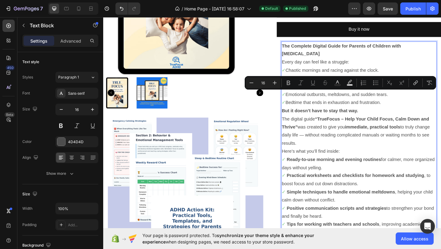
click at [409, 102] on p "Every day can feel like a struggle: ✓ Chaotic mornings and racing against the c…" at bounding box center [382, 88] width 168 height 53
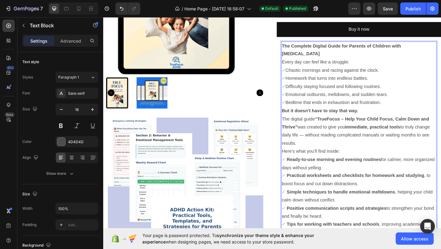
click at [409, 102] on p "Every day can feel like a struggle: ✓ Chaotic mornings and racing against the c…" at bounding box center [382, 88] width 168 height 53
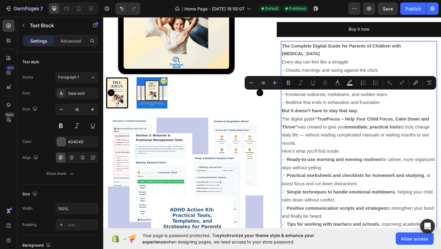
click at [409, 102] on p "Every day can feel like a struggle: ✓ Chaotic mornings and racing against the c…" at bounding box center [382, 88] width 168 height 53
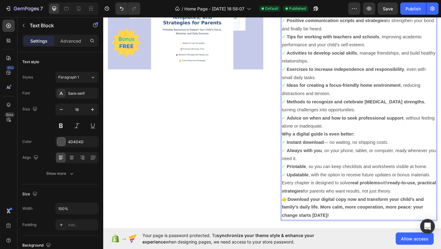
scroll to position [424, 0]
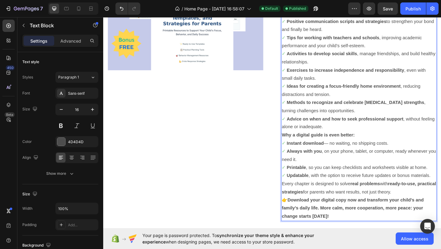
click at [351, 128] on p "Here’s what you’ll find inside: ✓ Ready-to-use morning and evening routines for…" at bounding box center [382, 48] width 168 height 185
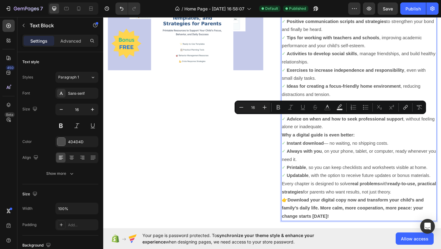
click at [351, 128] on p "Here’s what you’ll find inside: ✓ Ready-to-use morning and evening routines for…" at bounding box center [382, 48] width 168 height 185
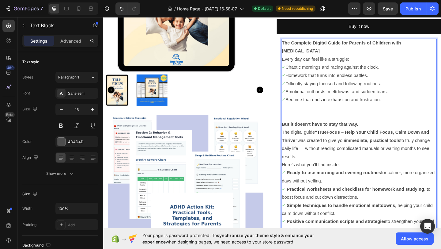
scroll to position [205, 0]
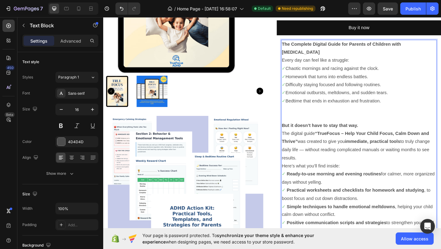
click at [300, 132] on strong "But it doesn’t have to stay that way." at bounding box center [339, 134] width 83 height 5
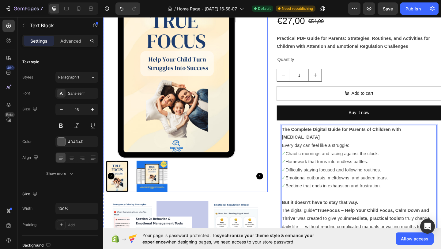
scroll to position [112, 0]
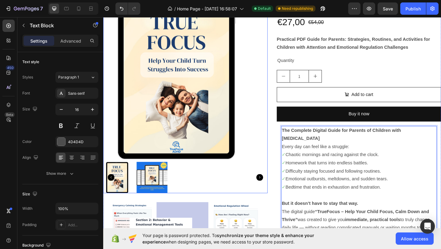
click at [164, 188] on img at bounding box center [156, 191] width 34 height 34
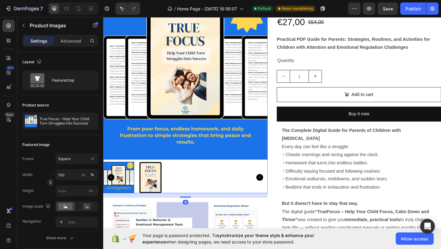
click at [151, 190] on img at bounding box center [156, 191] width 34 height 34
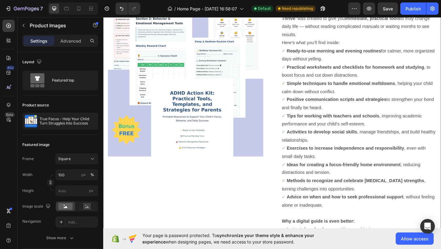
scroll to position [330, 0]
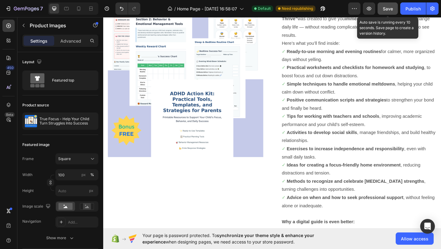
click at [383, 4] on button "Save" at bounding box center [388, 8] width 20 height 12
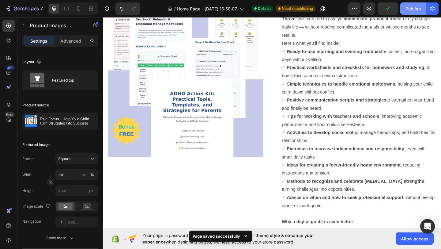
click at [414, 6] on div "Publish" at bounding box center [413, 9] width 15 height 6
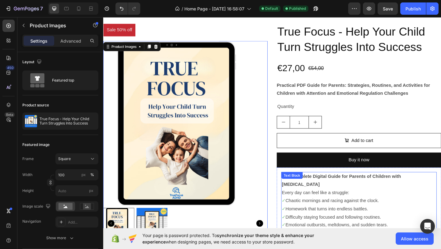
scroll to position [58, 0]
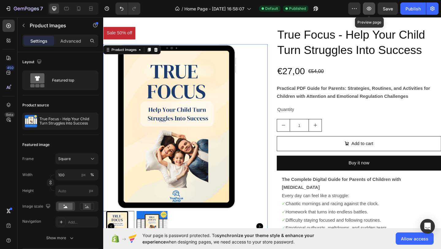
click at [367, 8] on icon "button" at bounding box center [369, 9] width 6 height 6
